Goal: Complete application form

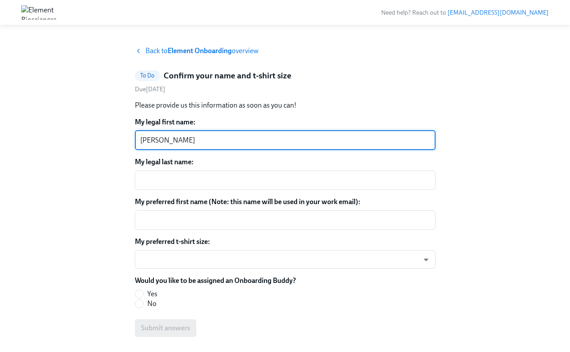
type textarea "[PERSON_NAME]"
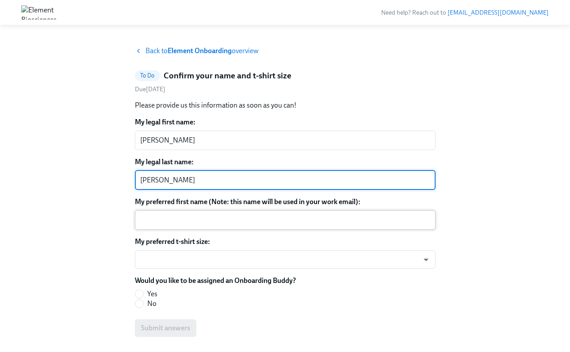
type textarea "[PERSON_NAME]"
click at [241, 220] on textarea "My preferred first name (Note: this name will be used in your work email):" at bounding box center [285, 220] width 290 height 11
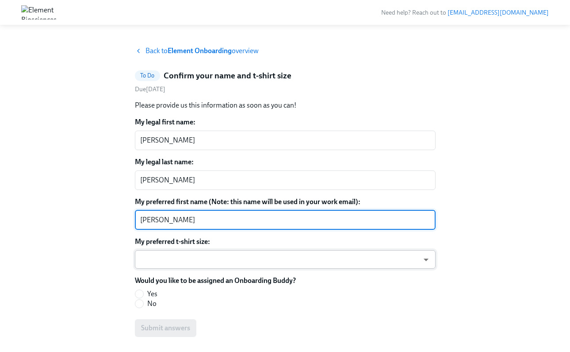
type textarea "[PERSON_NAME]"
click at [227, 256] on body "Need help? Reach out to [EMAIL_ADDRESS][DOMAIN_NAME] Back to Element Onboarding…" at bounding box center [285, 189] width 570 height 379
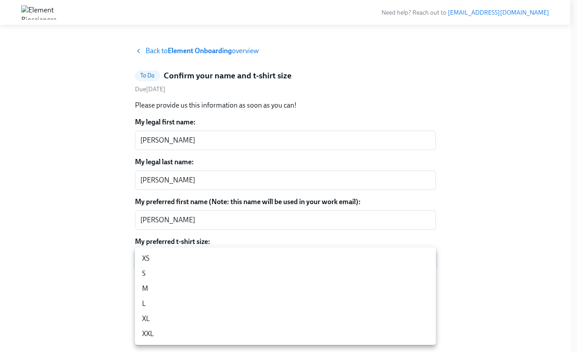
click at [218, 280] on li "S" at bounding box center [285, 273] width 301 height 15
type input "8NQ5zi9NKe"
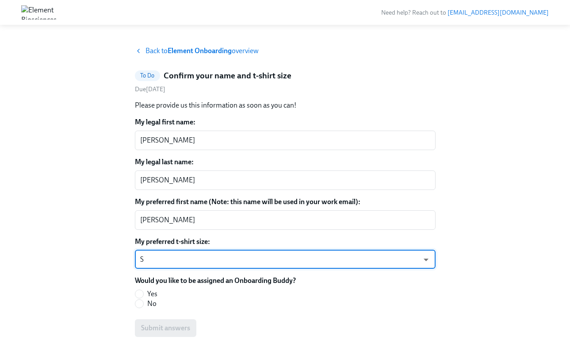
click at [148, 292] on span "Yes" at bounding box center [152, 294] width 10 height 10
click at [143, 292] on input "Yes" at bounding box center [139, 294] width 8 height 8
radio input "true"
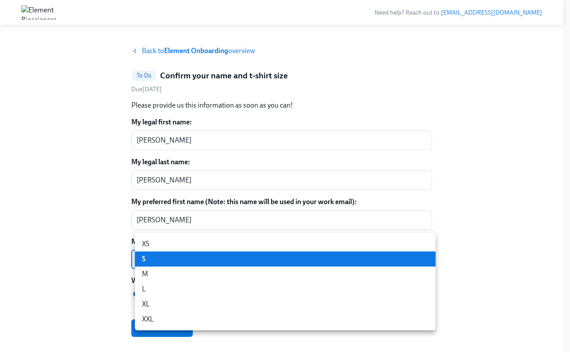
click at [184, 267] on body "Need help? Reach out to [EMAIL_ADDRESS][DOMAIN_NAME] Back to Element Onboarding…" at bounding box center [285, 189] width 570 height 379
click at [184, 275] on li "M" at bounding box center [285, 273] width 301 height 15
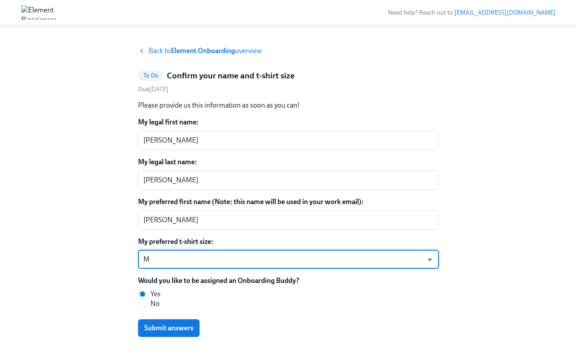
click at [189, 264] on body "Need help? Reach out to [EMAIL_ADDRESS][DOMAIN_NAME] Back to Element Onboarding…" at bounding box center [288, 189] width 577 height 379
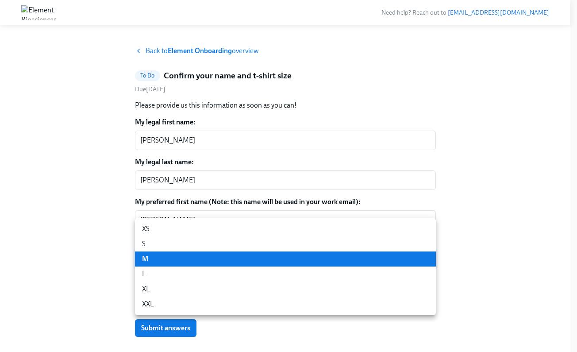
click at [189, 246] on li "S" at bounding box center [285, 243] width 301 height 15
type input "8NQ5zi9NKe"
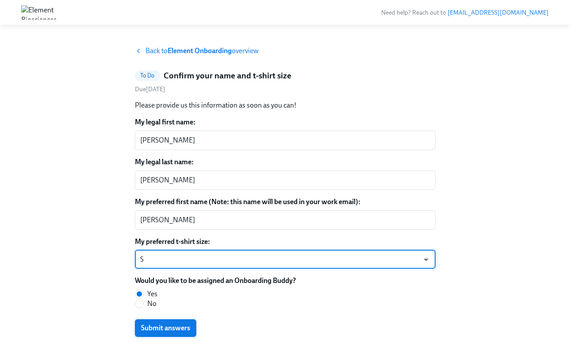
click at [150, 329] on span "Submit answers" at bounding box center [165, 327] width 49 height 9
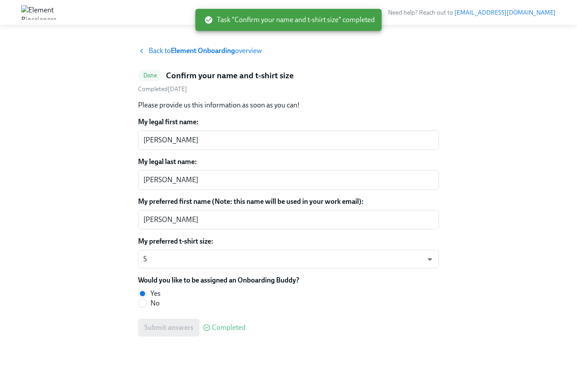
click at [195, 52] on strong "Element Onboarding" at bounding box center [203, 50] width 64 height 8
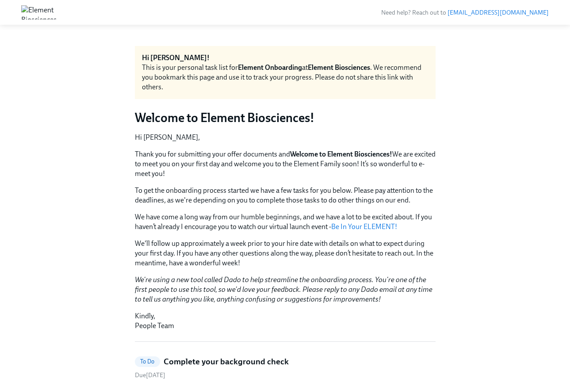
scroll to position [22, 0]
